Goal: Information Seeking & Learning: Learn about a topic

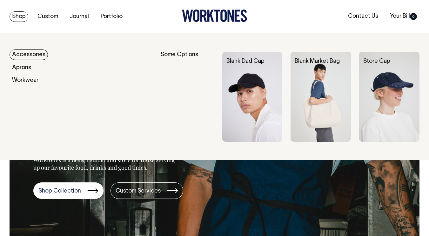
click at [263, 77] on img at bounding box center [252, 97] width 60 height 91
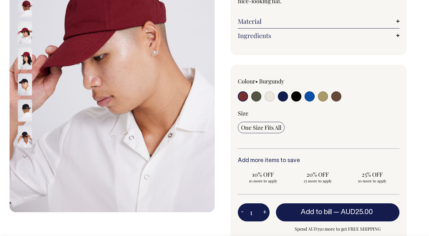
scroll to position [129, 0]
click at [253, 98] on input "radio" at bounding box center [256, 97] width 10 height 10
radio input "true"
select select "Olive"
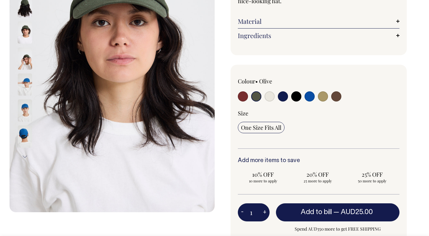
click at [269, 97] on input "radio" at bounding box center [270, 97] width 10 height 10
radio input "true"
select select "Natural"
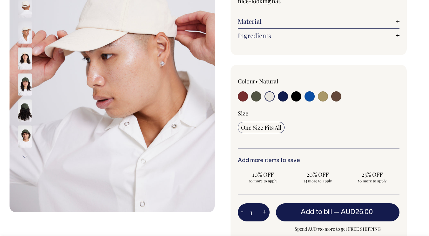
click at [286, 99] on input "radio" at bounding box center [283, 97] width 10 height 10
radio input "true"
select select "Dark Navy"
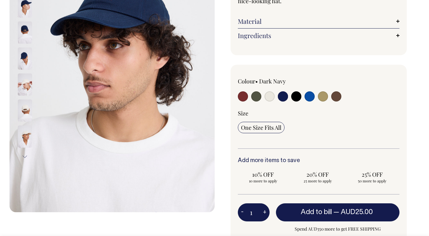
click at [296, 96] on input "radio" at bounding box center [296, 97] width 10 height 10
radio input "true"
select select "Black"
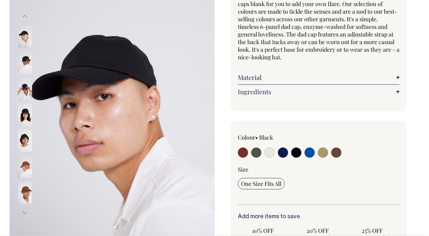
scroll to position [72, 0]
click at [297, 158] on label at bounding box center [296, 154] width 10 height 12
click at [297, 158] on input "radio" at bounding box center [296, 153] width 10 height 10
click at [297, 154] on input "radio" at bounding box center [296, 153] width 10 height 10
click at [310, 154] on input "radio" at bounding box center [310, 153] width 10 height 10
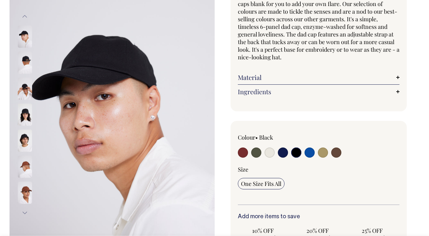
radio input "true"
select select "Worker Blue"
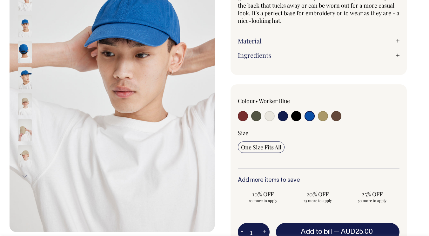
scroll to position [109, 0]
click at [321, 119] on input "radio" at bounding box center [323, 116] width 10 height 10
radio input "true"
select select "Washed Khaki"
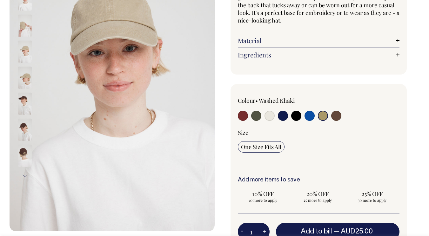
click at [239, 115] on input "radio" at bounding box center [243, 116] width 10 height 10
radio input "true"
select select "Burgundy"
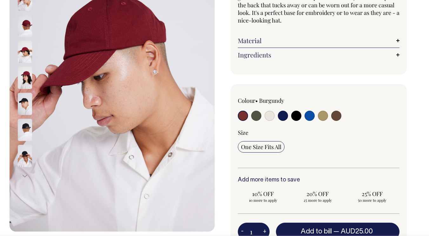
click at [286, 117] on input "radio" at bounding box center [283, 116] width 10 height 10
radio input "true"
select select "Dark Navy"
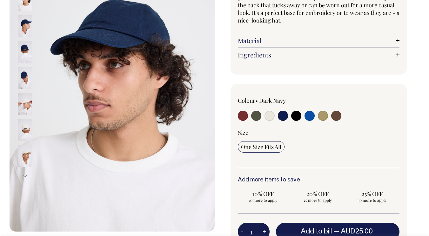
click at [313, 113] on input "radio" at bounding box center [310, 116] width 10 height 10
radio input "true"
select select "Worker Blue"
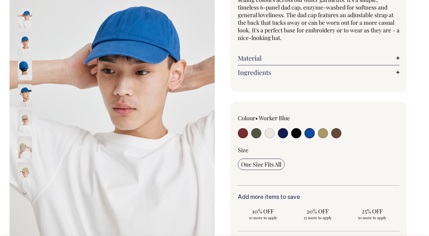
scroll to position [92, 0]
click at [326, 132] on input "radio" at bounding box center [323, 133] width 10 height 10
radio input "true"
select select "Washed Khaki"
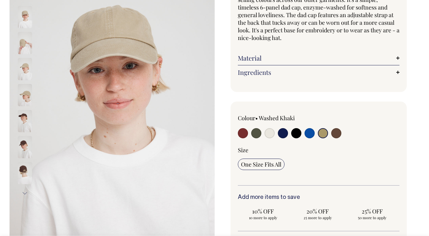
click at [256, 134] on input "radio" at bounding box center [256, 133] width 10 height 10
radio input "true"
select select "Olive"
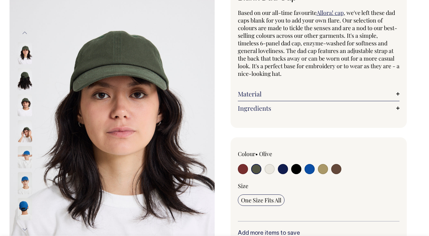
scroll to position [56, 0]
click at [336, 166] on input "radio" at bounding box center [336, 169] width 10 height 10
radio input "true"
select select "Espresso"
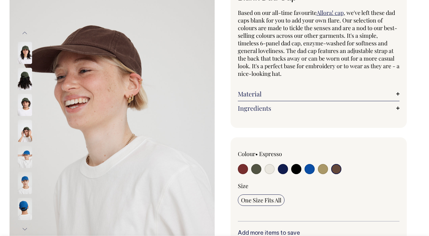
click at [292, 169] on input "radio" at bounding box center [296, 169] width 10 height 10
radio input "true"
select select "Black"
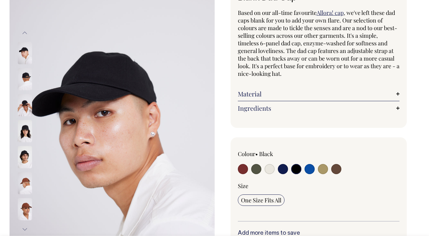
click at [280, 171] on input "radio" at bounding box center [283, 169] width 10 height 10
radio input "true"
select select "Dark Navy"
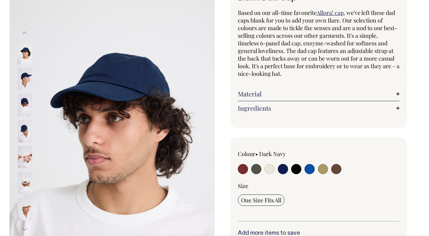
click at [273, 171] on input "radio" at bounding box center [270, 169] width 10 height 10
radio input "true"
select select "Natural"
click at [273, 171] on input "radio" at bounding box center [270, 169] width 10 height 10
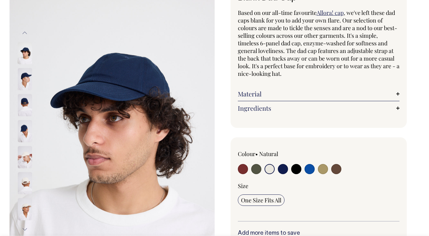
click at [267, 170] on input "radio" at bounding box center [270, 169] width 10 height 10
click at [256, 170] on input "radio" at bounding box center [256, 169] width 10 height 10
radio input "true"
select select "Olive"
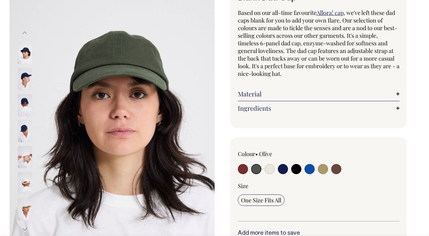
click at [265, 170] on input "radio" at bounding box center [270, 169] width 10 height 10
radio input "true"
select select "Natural"
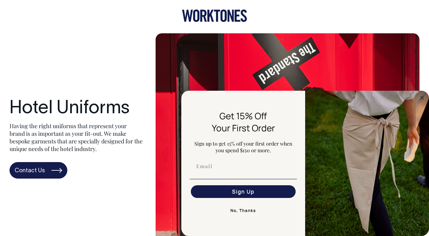
click at [211, 23] on link at bounding box center [214, 20] width 65 height 5
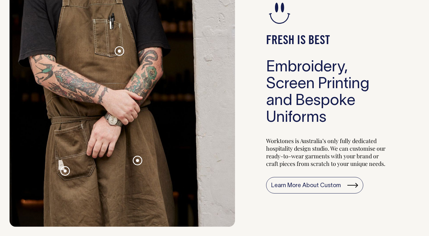
scroll to position [596, 0]
